Goal: Check status: Check status

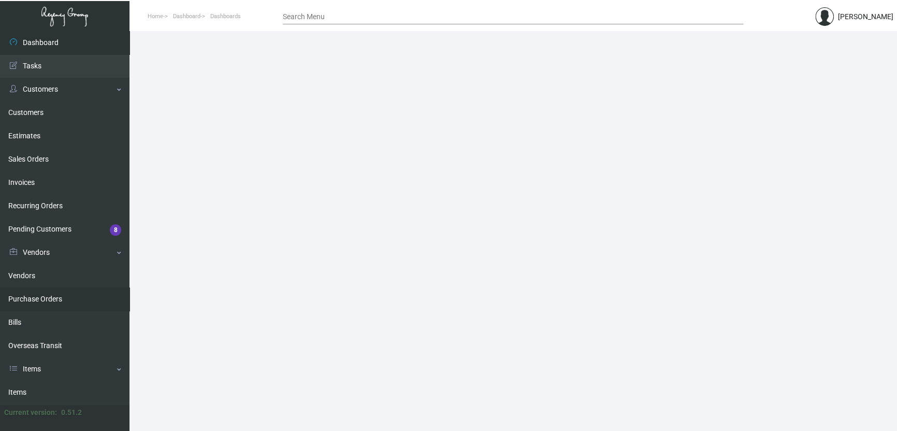
click at [52, 299] on link "Purchase Orders" at bounding box center [64, 298] width 129 height 23
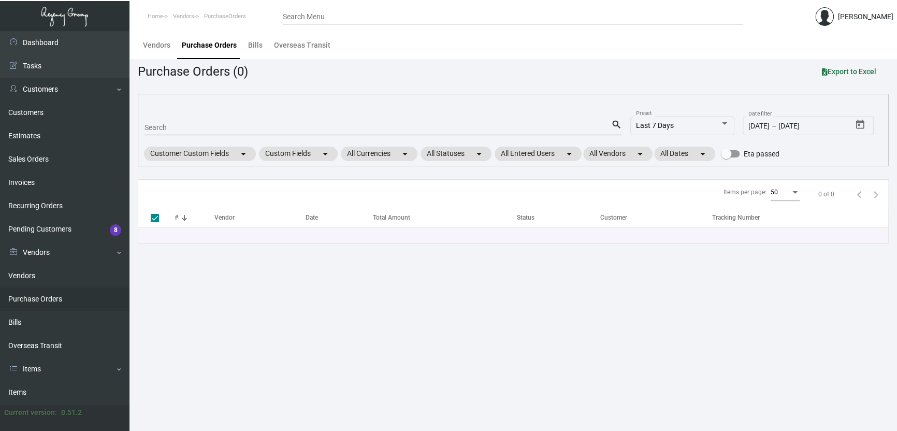
click at [174, 121] on div "Search" at bounding box center [377, 127] width 466 height 16
paste input "102814"
type input "102814"
checkbox input "false"
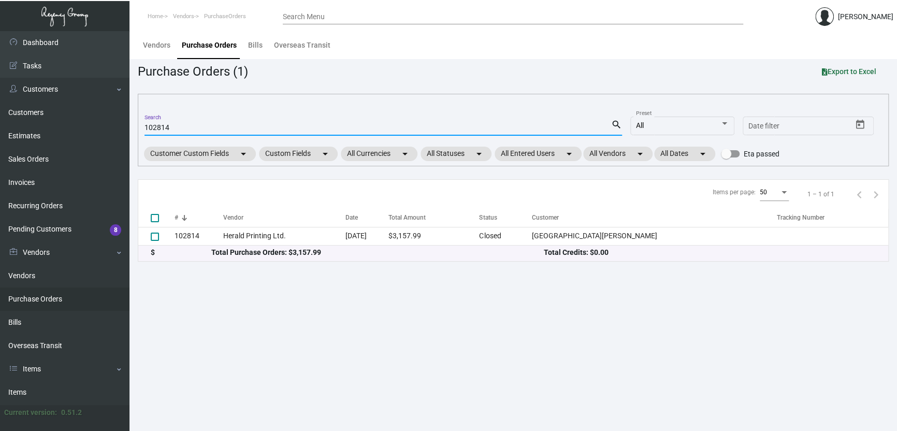
type input "102814"
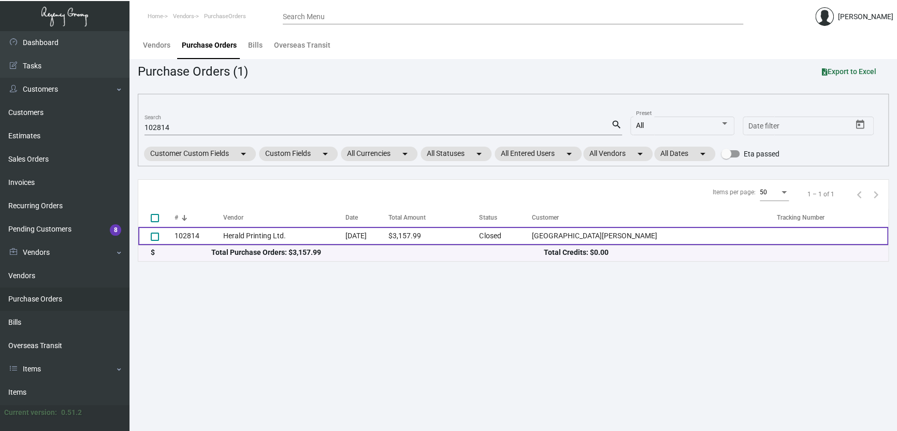
click at [267, 239] on td "Herald Printing Ltd." at bounding box center [284, 236] width 123 height 18
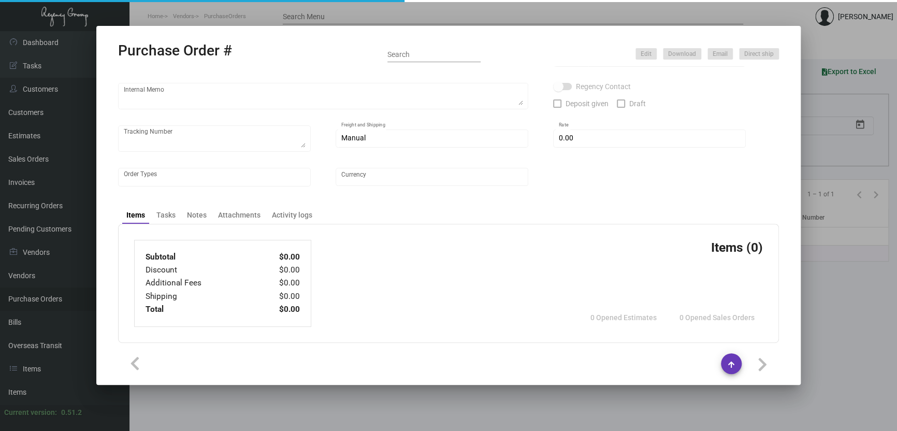
type input "Herald Printing Ltd."
type input "Fred Jannone"
type input "102814"
type input "12/19/2023"
type input "1/15/2024"
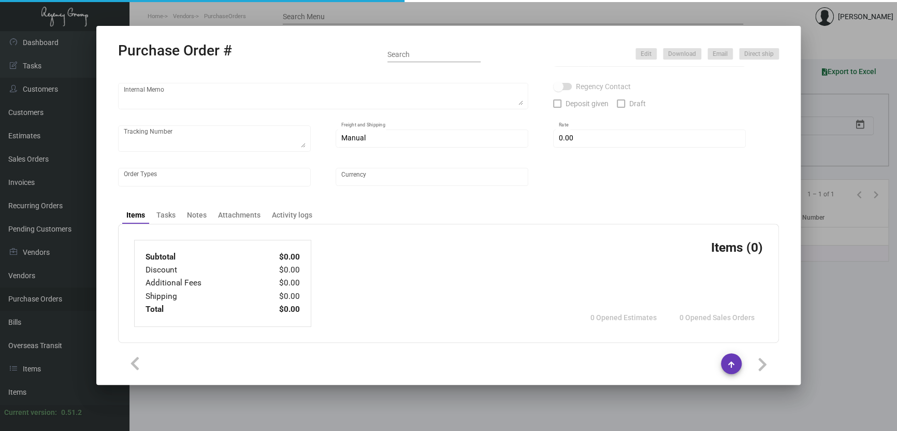
type input "San Carlos Hotel"
type input "Evelyn Toro"
type textarea "***ANY PRICE DISCREPANCY MUST BE CALLED OUT PRIOR TO PROCEEDING WITH THIS ORDER…"
type textarea "San Carlos Hotel - Evelyn Toro 150 East 50th Street New York, NY, 10022 US"
type textarea "1.5 - Requested for an update/ pending response. // Vendor noted that it's on t…"
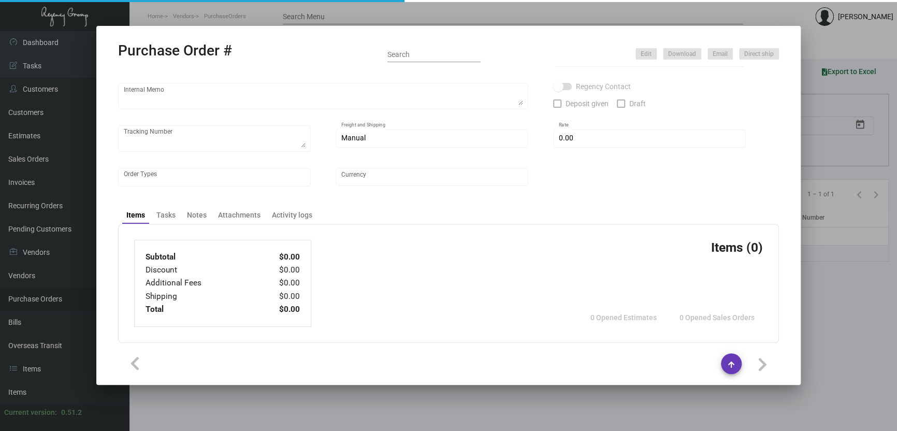
type input "$ 0.00"
type input "United States Dollar $"
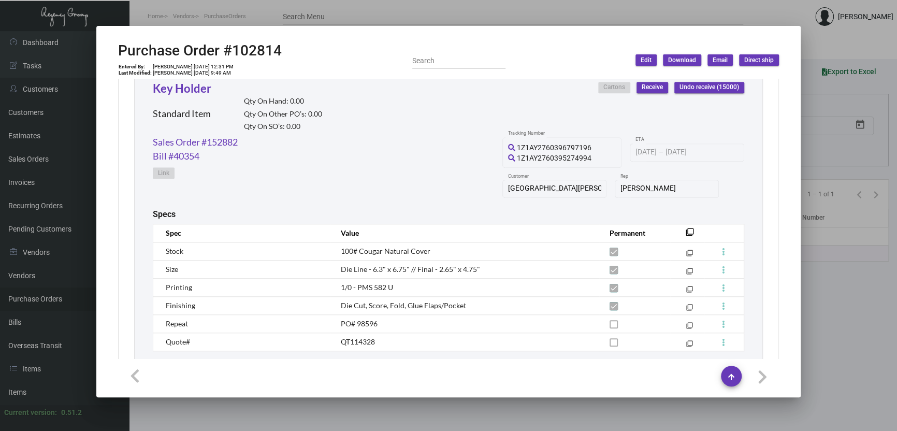
scroll to position [576, 0]
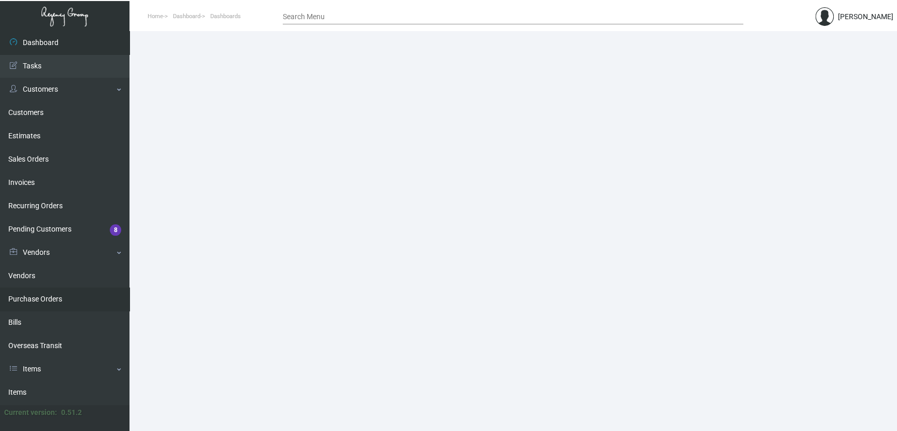
click at [56, 299] on link "Purchase Orders" at bounding box center [64, 298] width 129 height 23
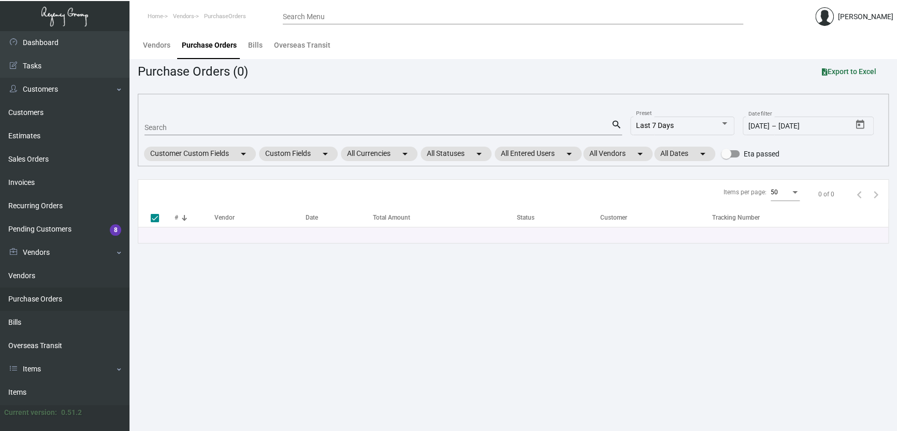
click at [198, 132] on div "Search" at bounding box center [377, 127] width 466 height 16
paste input "102814"
type input "102814"
checkbox input "false"
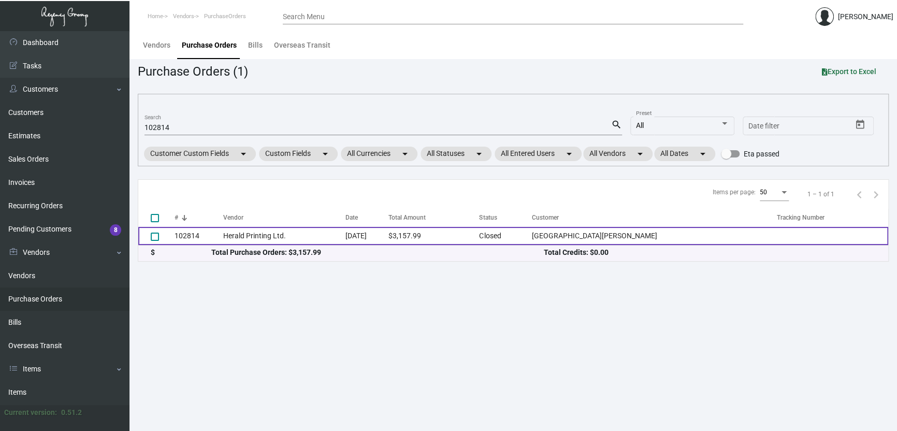
click at [346, 230] on td "Herald Printing Ltd." at bounding box center [284, 236] width 123 height 18
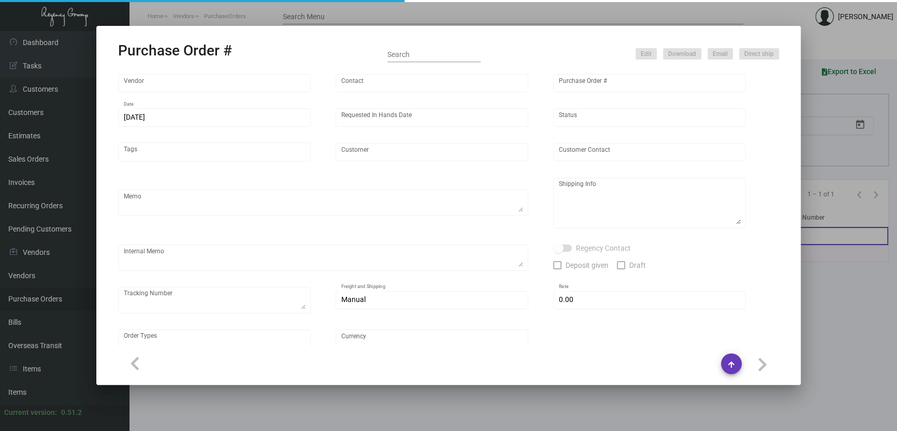
type input "Herald Printing Ltd."
type input "Fred Jannone"
type input "102814"
type input "12/19/2023"
type input "1/15/2024"
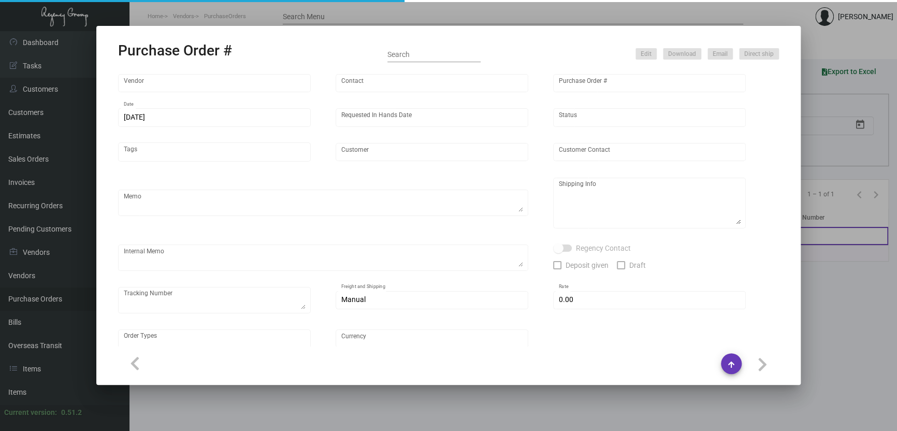
type input "San Carlos Hotel"
type input "Evelyn Toro"
type textarea "***ANY PRICE DISCREPANCY MUST BE CALLED OUT PRIOR TO PROCEEDING WITH THIS ORDER…"
type textarea "San Carlos Hotel - Evelyn Toro 150 East 50th Street New York, NY, 10022 US"
type textarea "1.5 - Requested for an update/ pending response. // Vendor noted that it's on t…"
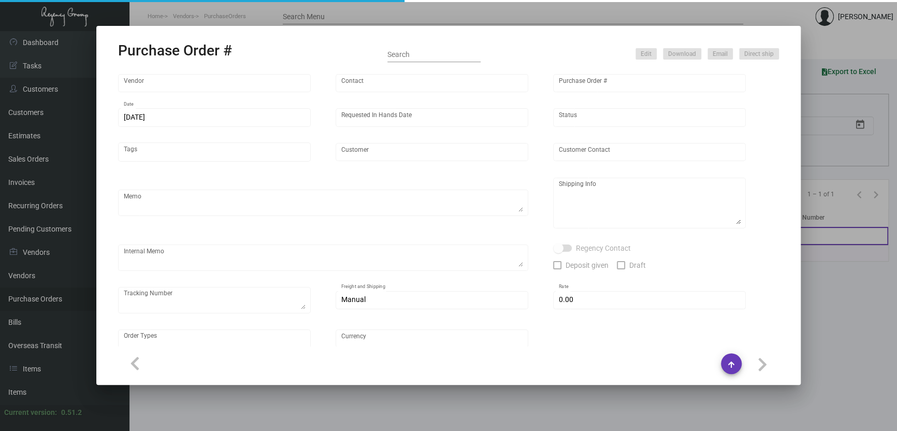
type input "$ 0.00"
type input "United States Dollar $"
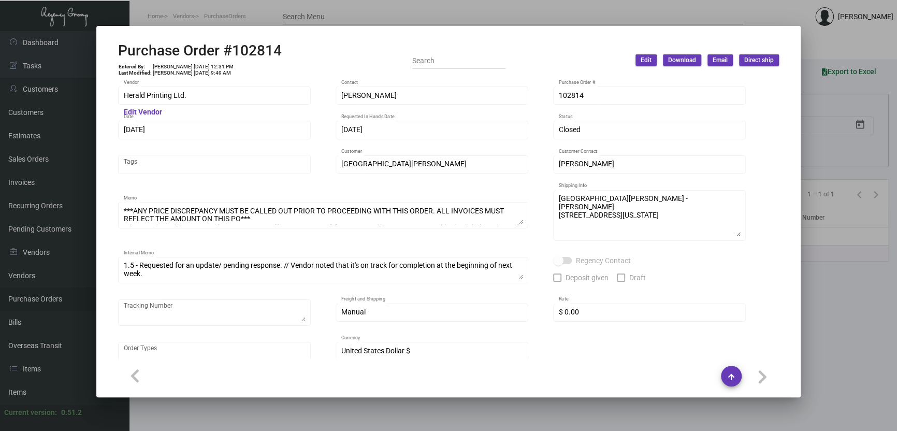
drag, startPoint x: 335, startPoint y: 9, endPoint x: 193, endPoint y: 132, distance: 188.3
click at [335, 8] on div at bounding box center [448, 215] width 897 height 431
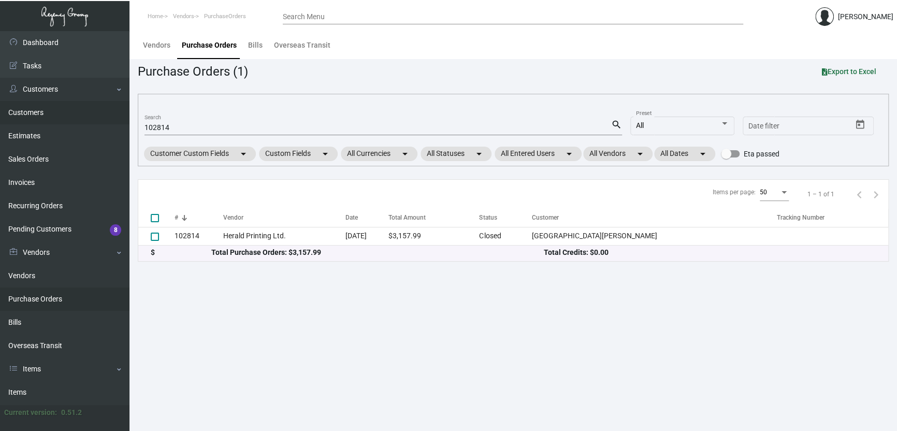
drag, startPoint x: 167, startPoint y: 129, endPoint x: 45, endPoint y: 111, distance: 124.0
click at [50, 114] on div "Dashboard Dashboard Tasks Customers Customers Estimates Sales Orders Invoices R…" at bounding box center [448, 231] width 897 height 400
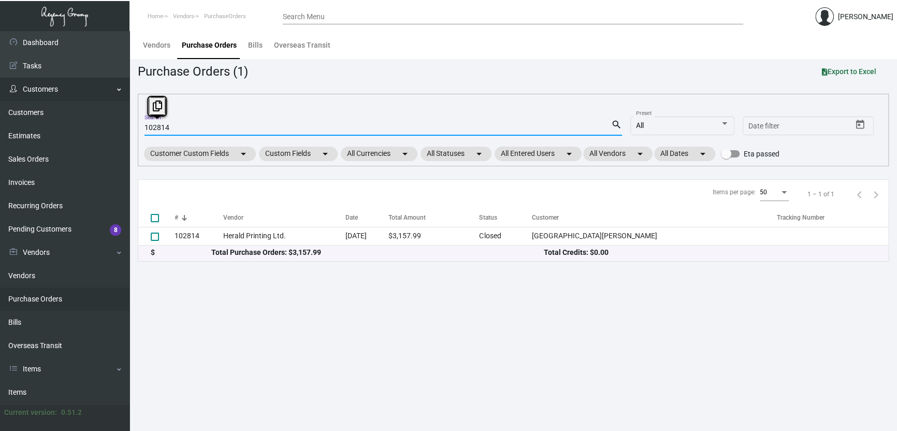
paste input "99388"
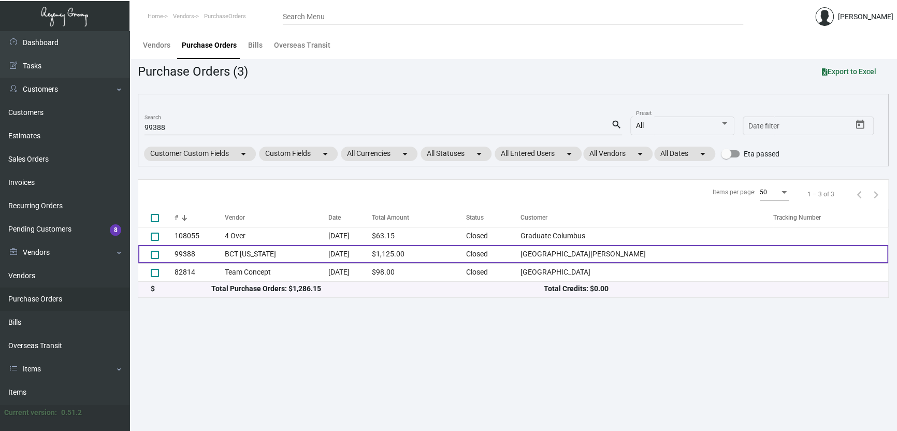
click at [279, 259] on td "BCT Illinois" at bounding box center [277, 254] width 104 height 18
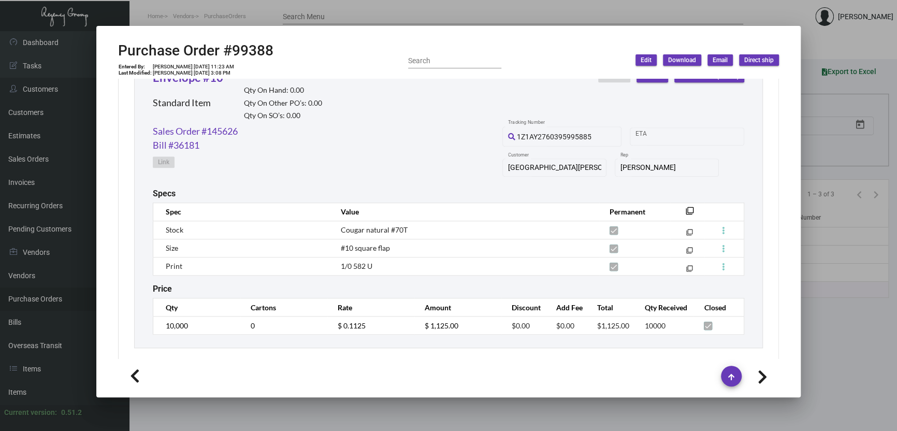
scroll to position [516, 0]
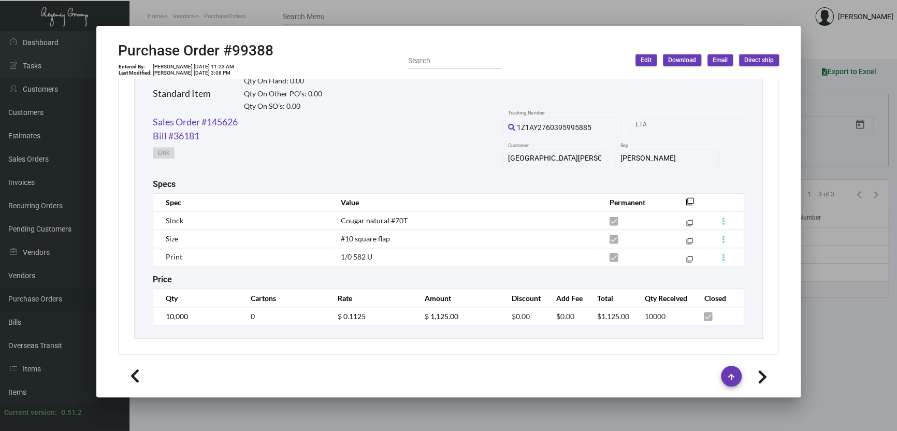
click at [306, 21] on div at bounding box center [448, 215] width 897 height 431
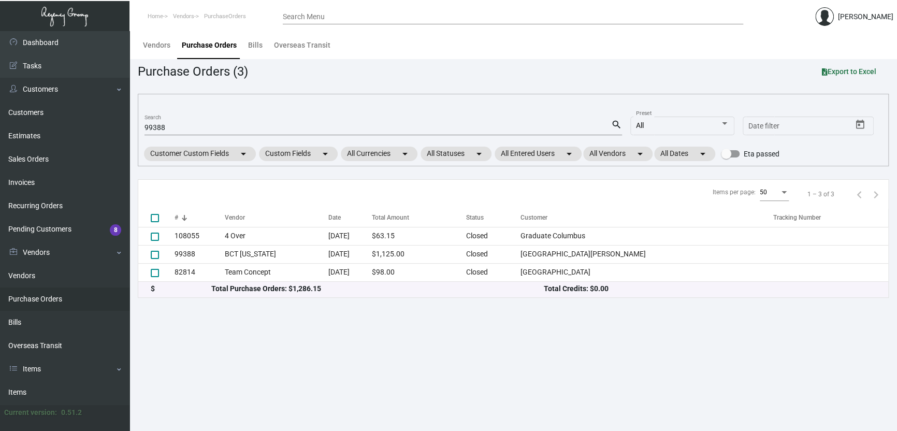
drag, startPoint x: 181, startPoint y: 121, endPoint x: 134, endPoint y: 125, distance: 46.7
click at [134, 125] on main "Vendors Purchase Orders Bills Overseas Transit Purchase Orders (3) Export to Ex…" at bounding box center [512, 231] width 767 height 400
drag, startPoint x: 177, startPoint y: 127, endPoint x: 61, endPoint y: 130, distance: 116.0
click at [64, 130] on div "Dashboard Dashboard Tasks Customers Customers Estimates Sales Orders Invoices R…" at bounding box center [448, 231] width 897 height 400
paste input "6"
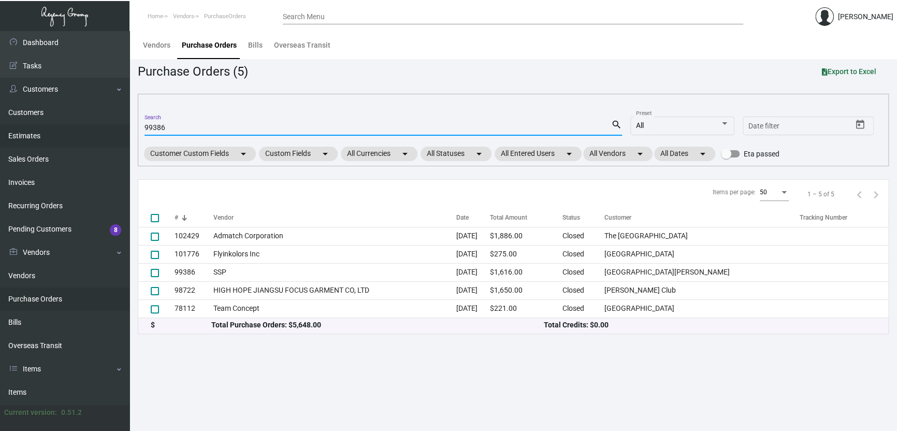
type input "99386"
click at [410, 367] on main "Vendors Purchase Orders Bills Overseas Transit Purchase Orders (5) Export to Ex…" at bounding box center [512, 231] width 767 height 400
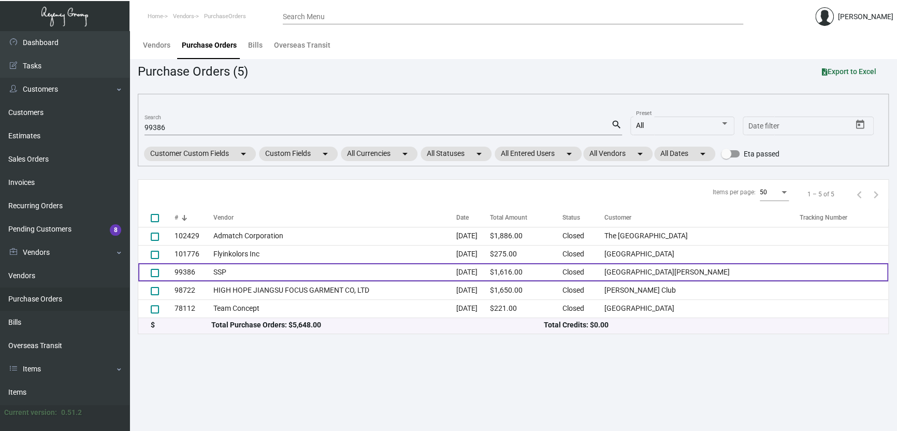
click at [245, 270] on td "SSP" at bounding box center [334, 272] width 243 height 18
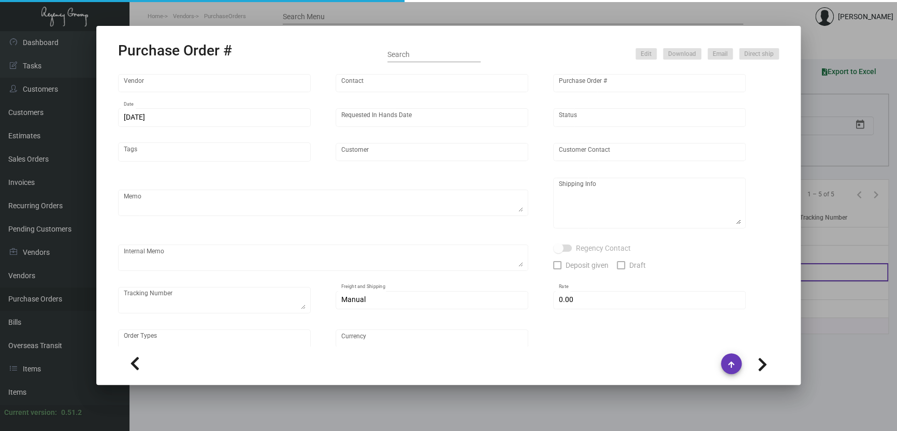
type input "SSP"
type input "Judy Christopher"
type input "99386"
type input "6/27/2023"
type input "7/14/2023"
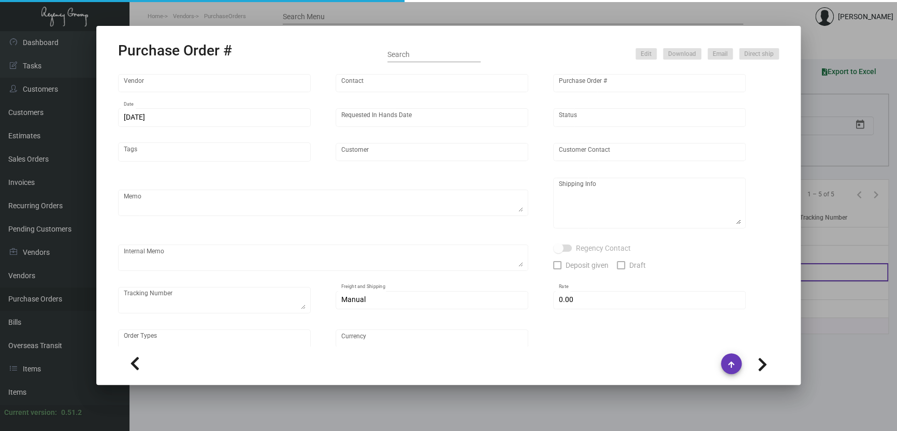
type input "San Carlos Hotel"
type input "Evelyn Toro"
type textarea "***ANY PRICE DISCREPANCY MUST BE CALLED OUT PRIOR TO PROCEEDING WITH THIS ORDER…"
type textarea "San Carlos Hotel - Evelyn Toro 150 East 50th Street New York, NY, 10022 US"
type input "$ 0.00"
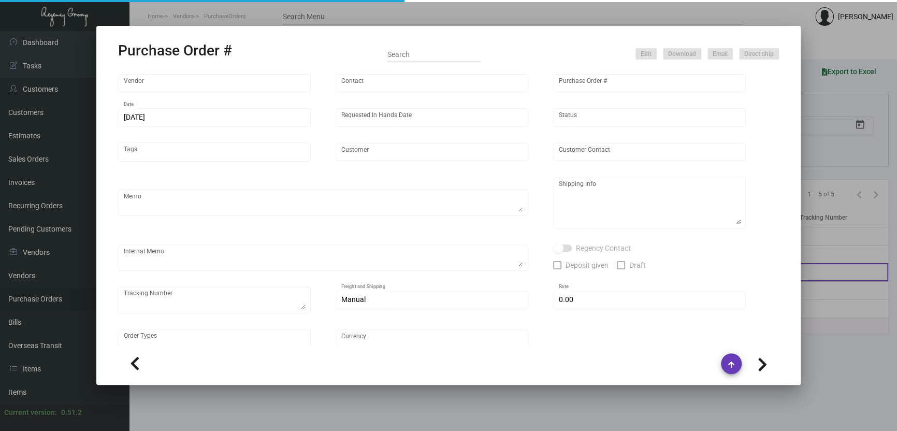
type input "United States Dollar $"
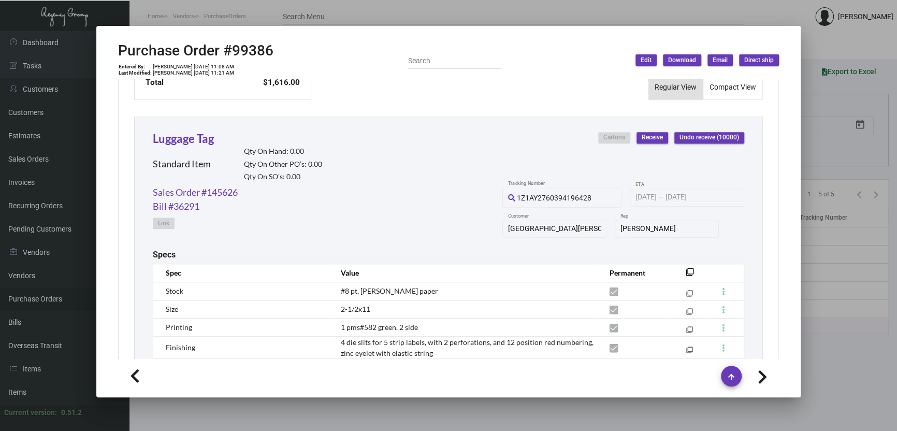
scroll to position [538, 0]
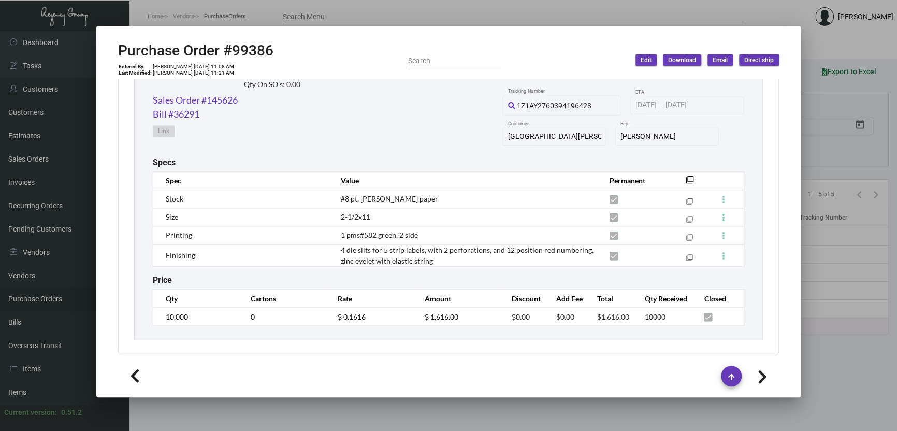
click at [226, 16] on div at bounding box center [448, 215] width 897 height 431
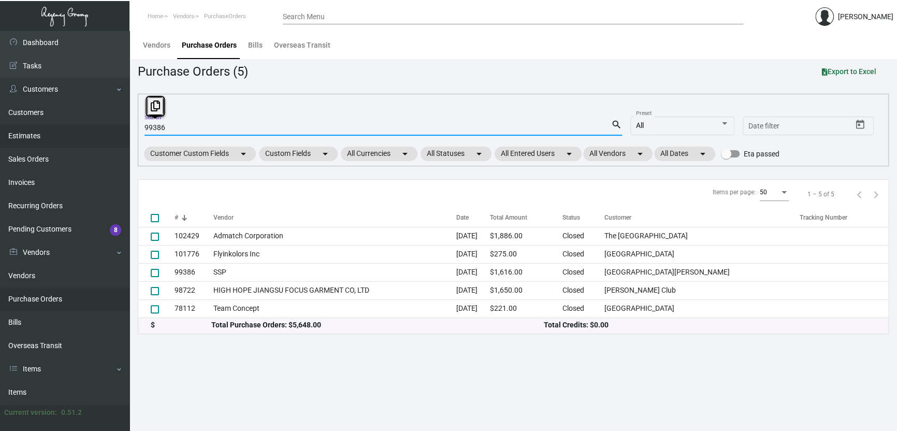
drag, startPoint x: 129, startPoint y: 130, endPoint x: 80, endPoint y: 125, distance: 49.5
click at [87, 127] on div "Dashboard Dashboard Tasks Customers Customers Estimates Sales Orders Invoices R…" at bounding box center [448, 231] width 897 height 400
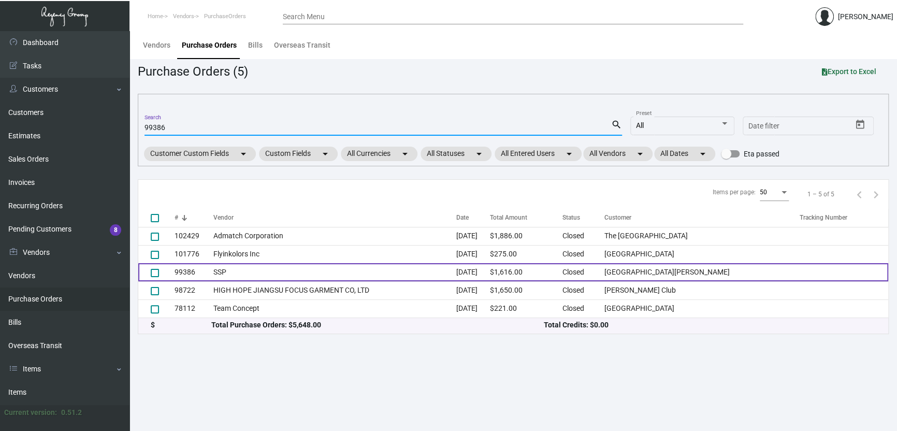
click at [251, 273] on td "SSP" at bounding box center [334, 272] width 243 height 18
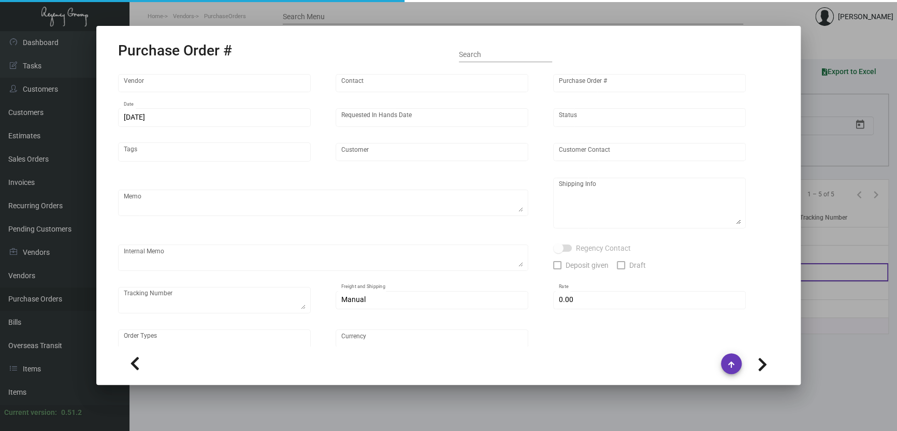
type input "SSP"
type input "Judy Christopher"
type input "99386"
type input "6/27/2023"
type input "7/14/2023"
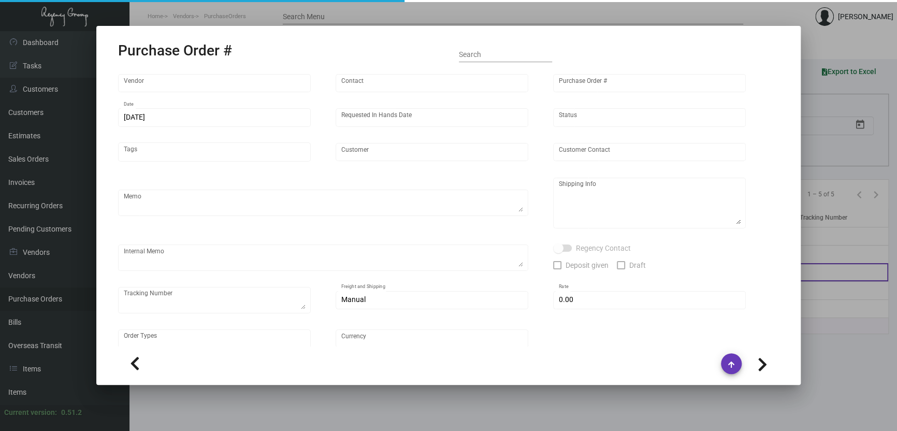
type input "San Carlos Hotel"
type input "Evelyn Toro"
type textarea "***ANY PRICE DISCREPANCY MUST BE CALLED OUT PRIOR TO PROCEEDING WITH THIS ORDER…"
type textarea "San Carlos Hotel - Evelyn Toro 150 East 50th Street New York, NY, 10022 US"
type input "$ 0.00"
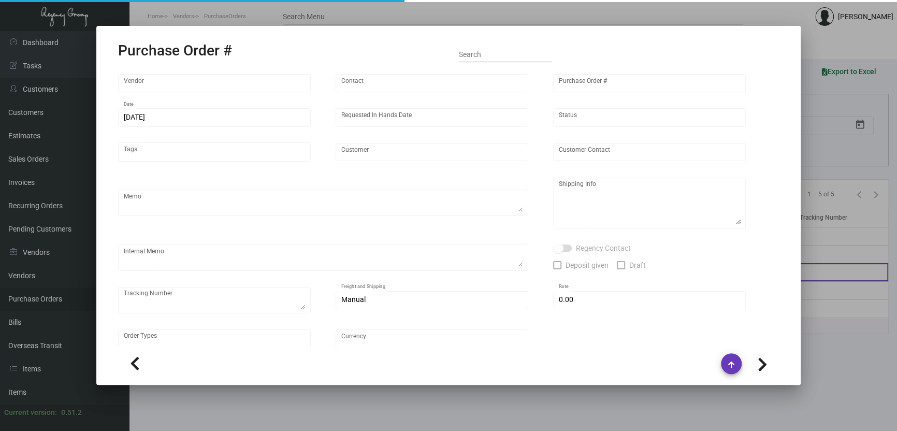
type input "United States Dollar $"
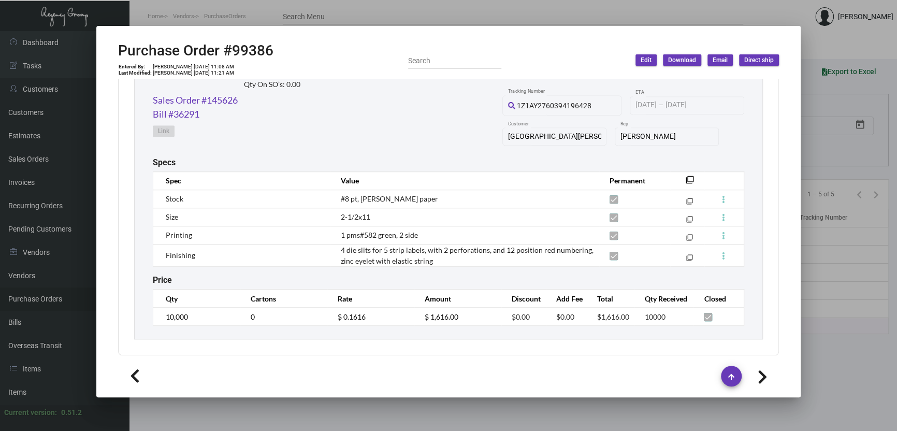
click at [286, 17] on div at bounding box center [448, 215] width 897 height 431
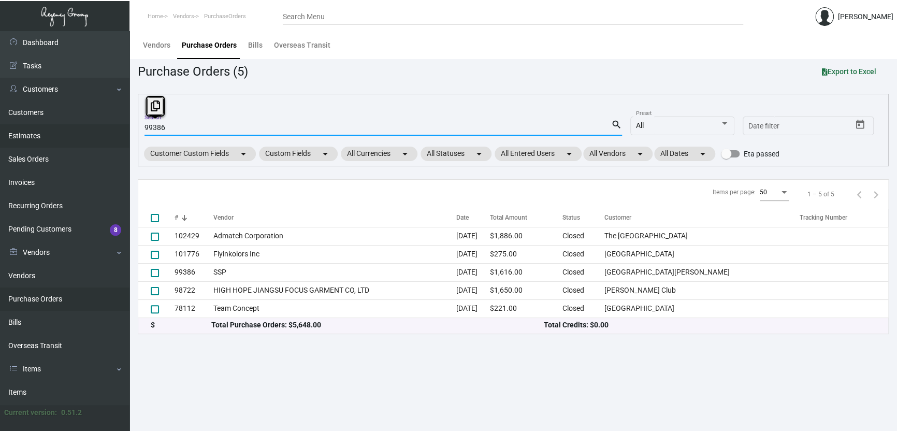
drag, startPoint x: 180, startPoint y: 132, endPoint x: 94, endPoint y: 122, distance: 87.0
click at [97, 126] on div "Dashboard Dashboard Tasks Customers Customers Estimates Sales Orders Invoices R…" at bounding box center [448, 231] width 897 height 400
paste input "8"
type input "99388"
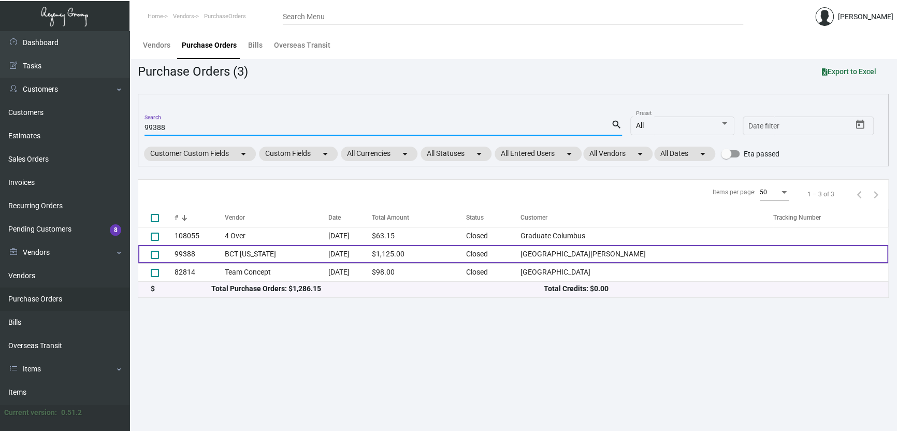
click at [279, 249] on td "BCT Illinois" at bounding box center [277, 254] width 104 height 18
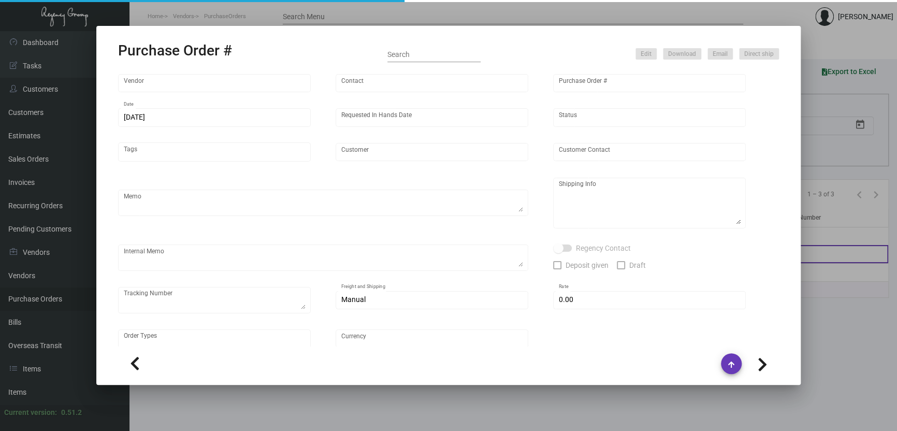
type input "BCT Illinois"
type input "Tom McNeany"
type input "99388"
type input "6/27/2023"
type input "7/7/2023"
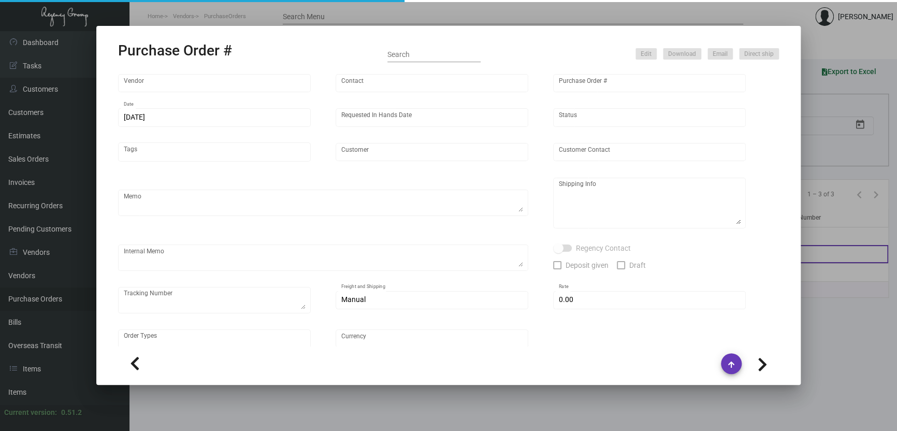
type input "San Carlos Hotel"
type input "Evelyn Toro"
type textarea "***ANY PRICE DISCREPANCY MUST BE CALLED OUT PRIOR TO PROCEEDING WITH THIS ORDER…"
type textarea "San Carlos Hotel - Evelyn Toro 150 East 50th Street New York, NY, 10022 US"
type input "$ 0.00"
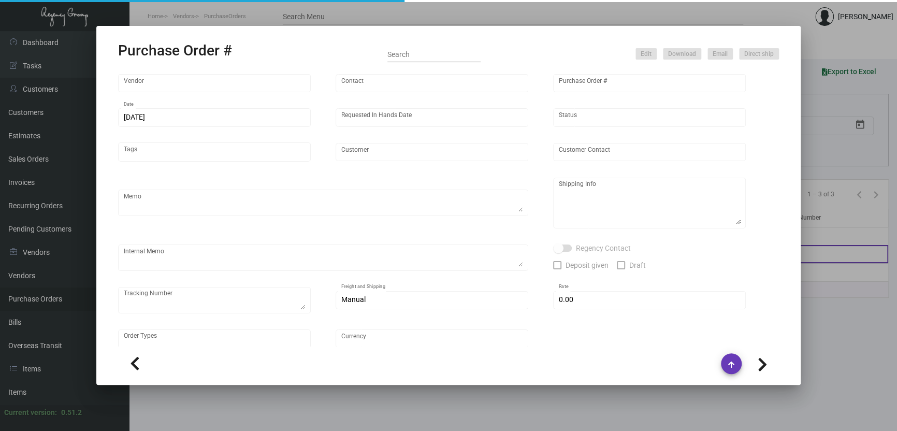
type input "United States Dollar $"
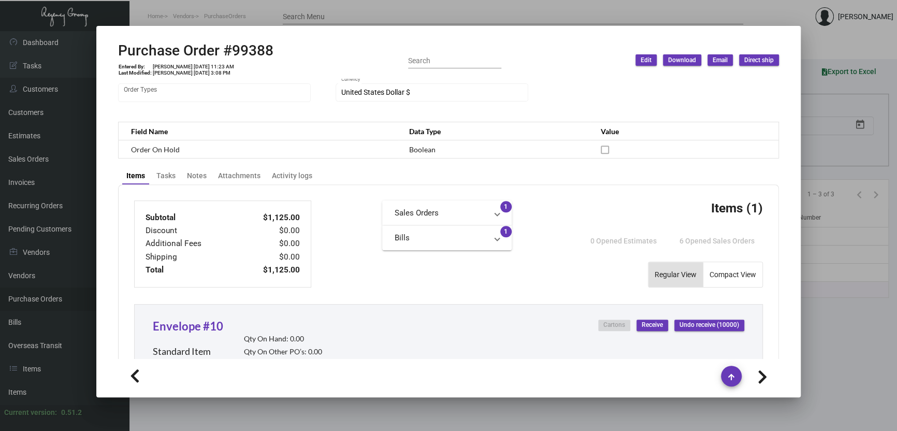
scroll to position [516, 0]
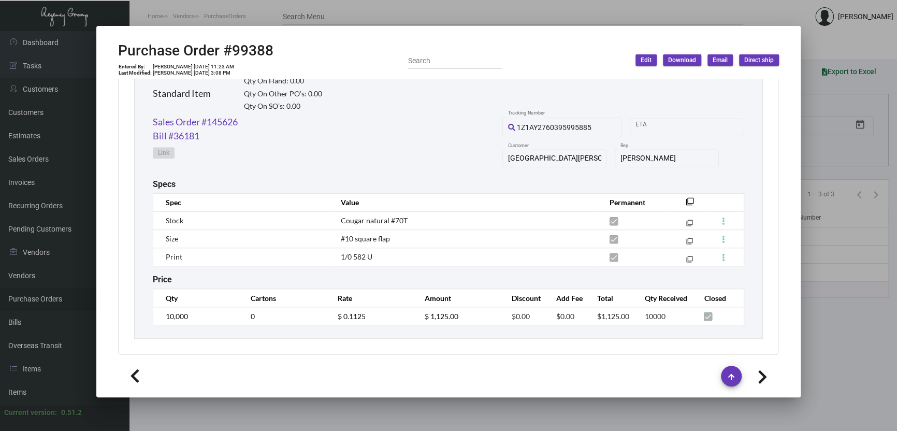
click at [261, 11] on div at bounding box center [448, 215] width 897 height 431
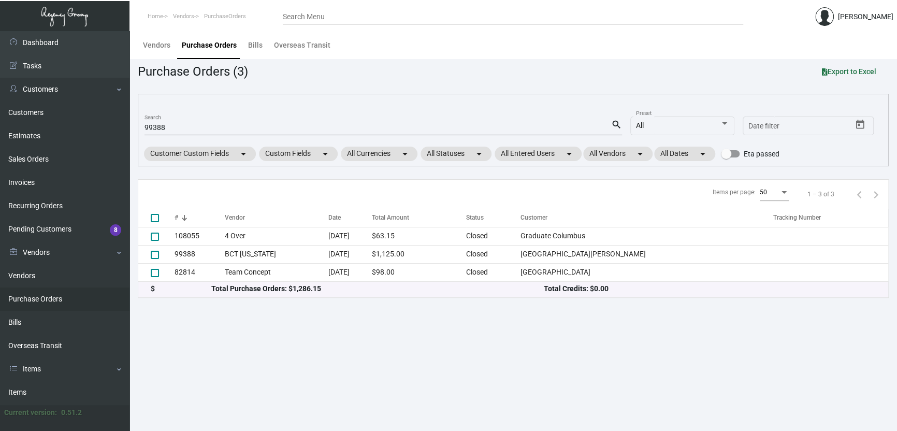
click at [212, 127] on input "99388" at bounding box center [377, 128] width 466 height 8
type input "99386"
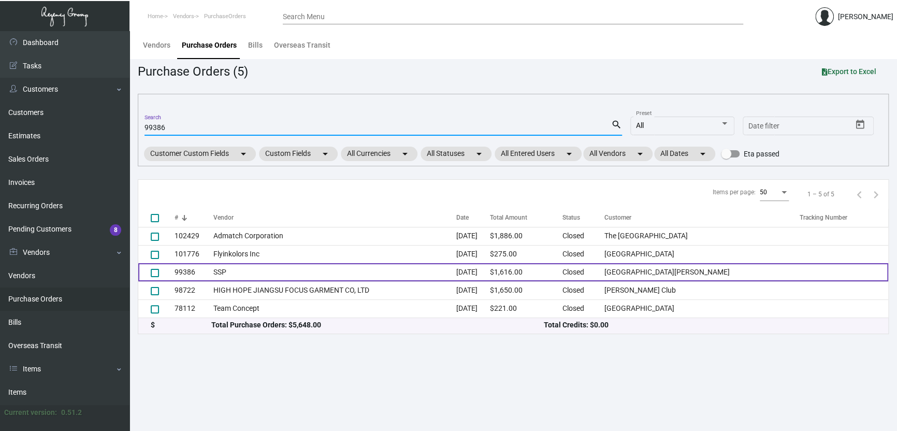
click at [219, 270] on td "SSP" at bounding box center [334, 272] width 243 height 18
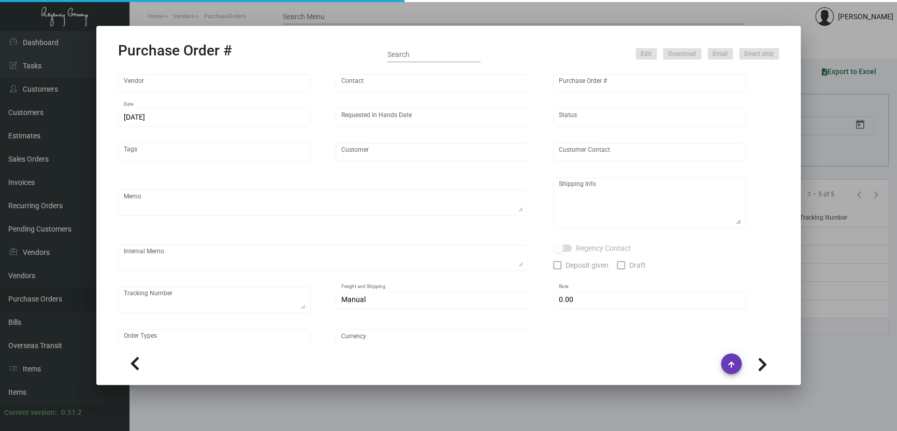
type input "SSP"
type input "Judy Christopher"
type input "99386"
type input "6/27/2023"
type input "7/14/2023"
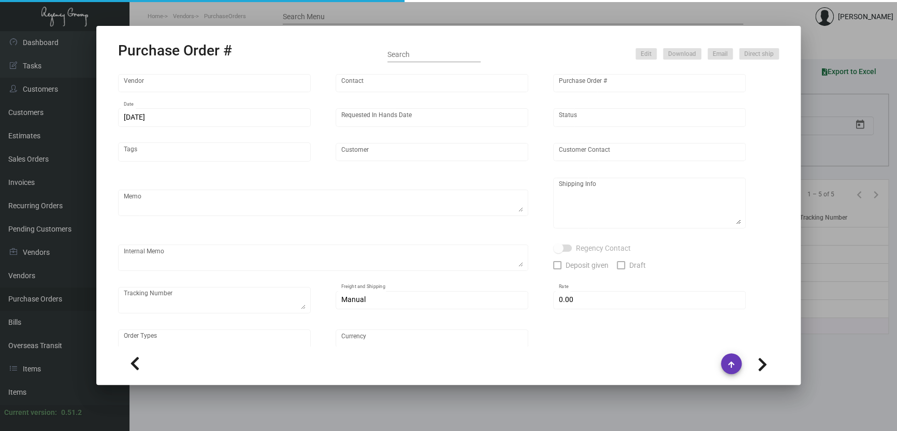
type input "San Carlos Hotel"
type input "Evelyn Toro"
type textarea "***ANY PRICE DISCREPANCY MUST BE CALLED OUT PRIOR TO PROCEEDING WITH THIS ORDER…"
type textarea "San Carlos Hotel - Evelyn Toro 150 East 50th Street New York, NY, 10022 US"
type input "$ 0.00"
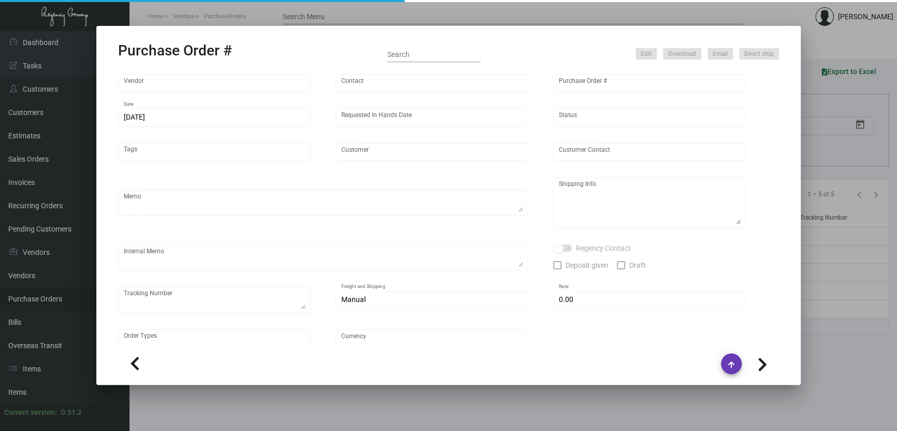
type input "United States Dollar $"
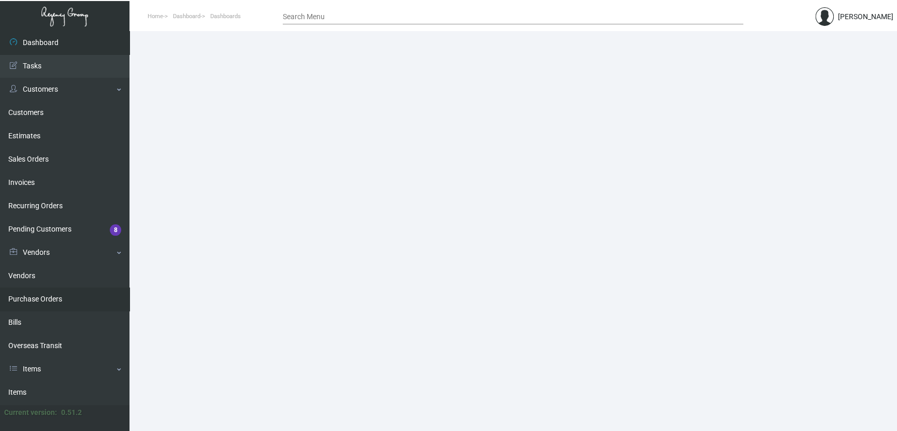
click at [48, 296] on link "Purchase Orders" at bounding box center [64, 298] width 129 height 23
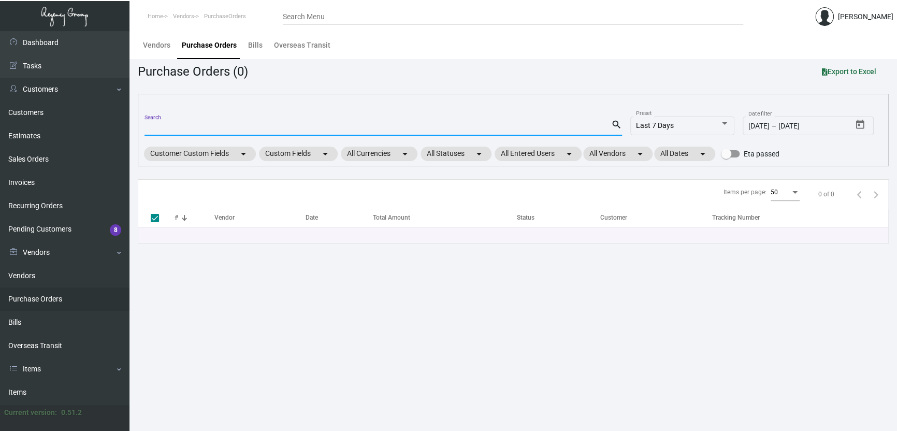
click at [176, 128] on input "Search" at bounding box center [377, 128] width 466 height 8
paste input "107047"
type input "107047"
checkbox input "false"
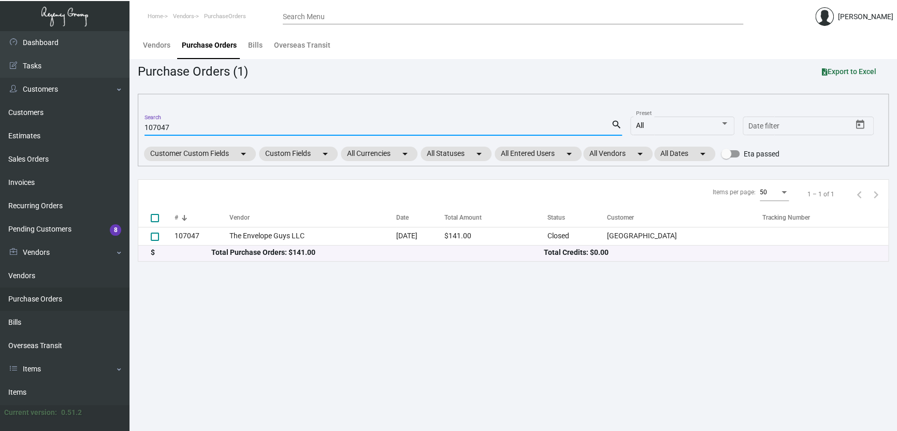
click at [321, 334] on main "Vendors Purchase Orders Bills Overseas Transit Purchase Orders (1) Export to Ex…" at bounding box center [512, 231] width 767 height 400
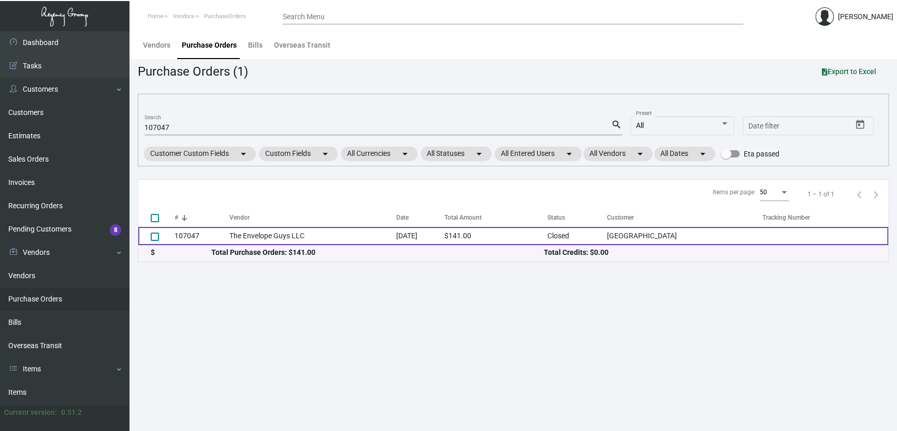
click at [396, 229] on td "[DATE]" at bounding box center [420, 236] width 48 height 18
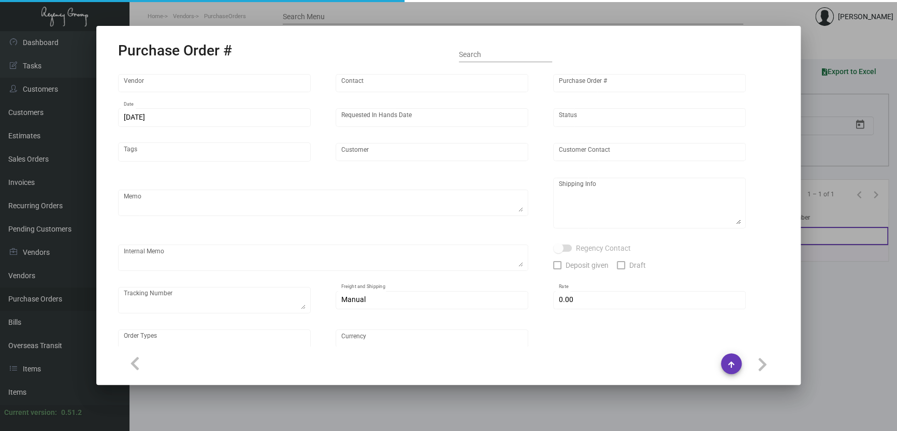
type input "The Envelope Guys LLC"
type input "[PERSON_NAME]"
type input "107047"
type input "[DATE]"
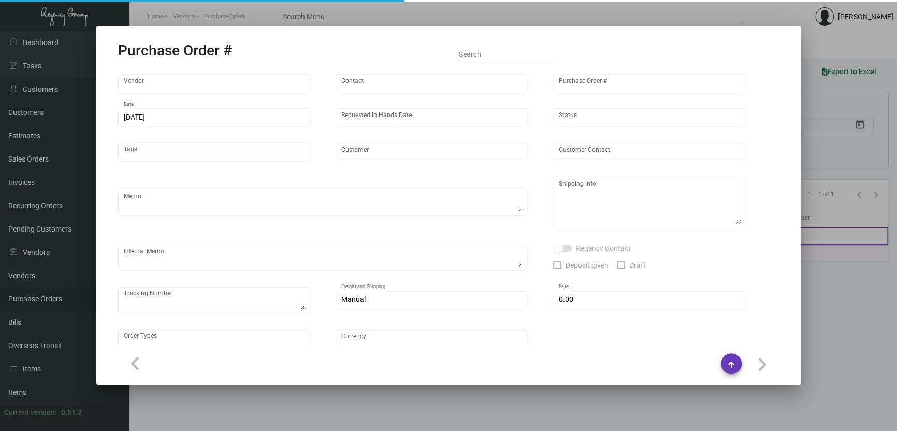
type input "[GEOGRAPHIC_DATA]"
type input "[PERSON_NAME]"
type textarea "PLEASE SEND PDF PROOFS TO OUR ART TEAM; [EMAIL_ADDRESS][DOMAIN_NAME] WITH ME IN…"
type textarea "[GEOGRAPHIC_DATA] - [PERSON_NAME] [STREET_ADDRESS][US_STATE]"
type input "$ 0.00"
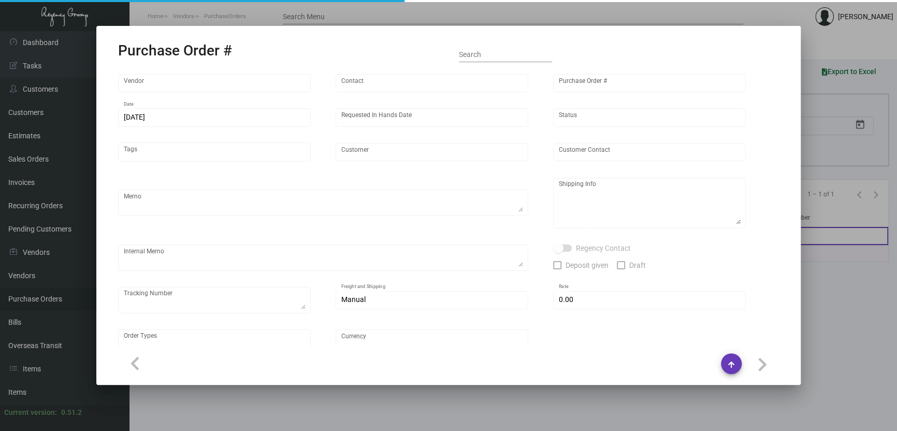
type input "United States Dollar $"
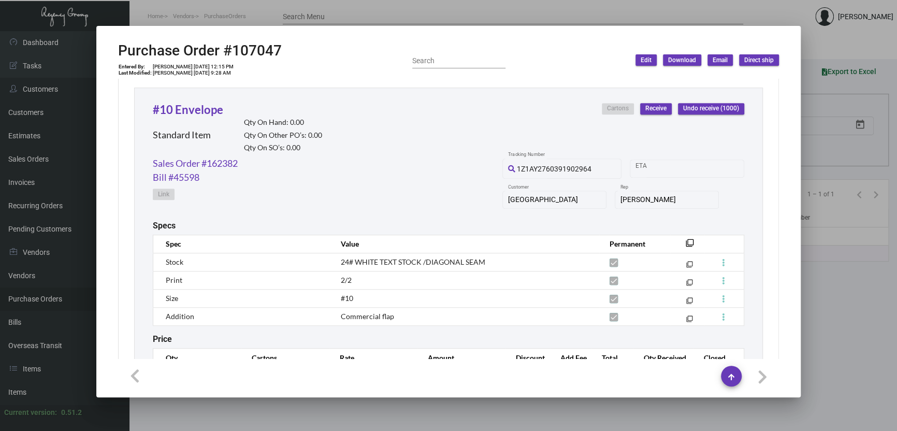
scroll to position [534, 0]
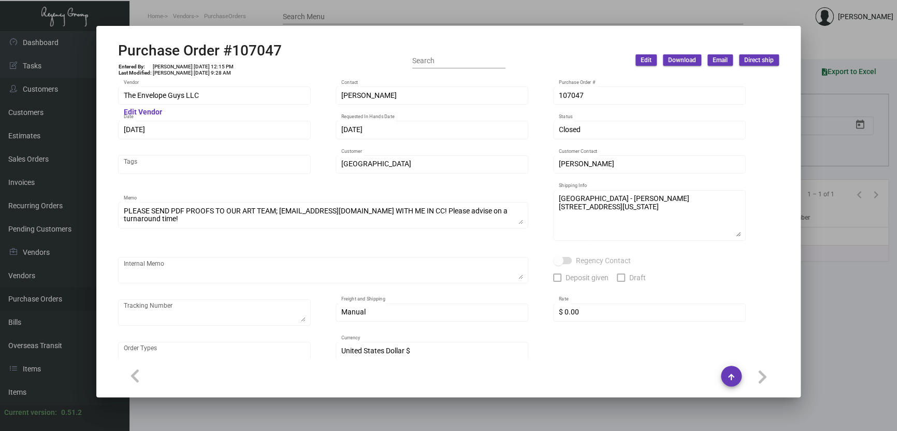
scroll to position [534, 0]
